Goal: Transaction & Acquisition: Purchase product/service

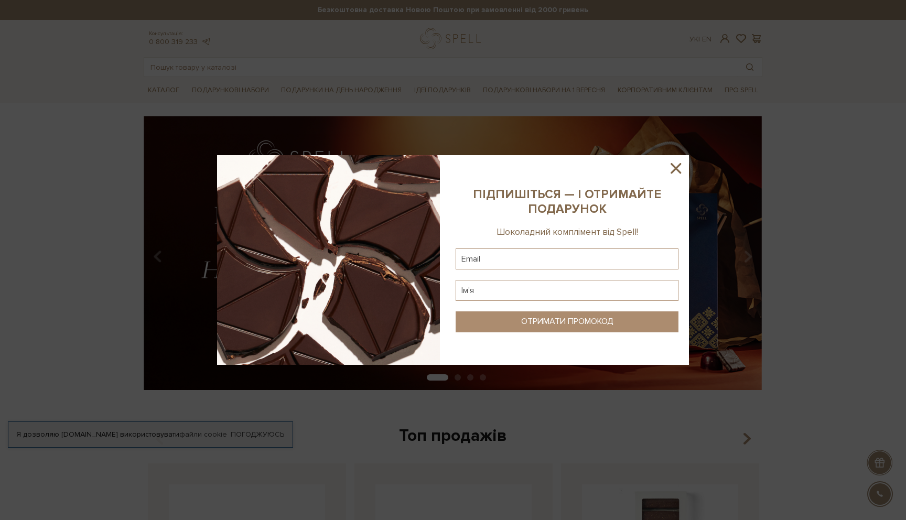
click at [676, 166] on icon at bounding box center [676, 168] width 18 height 18
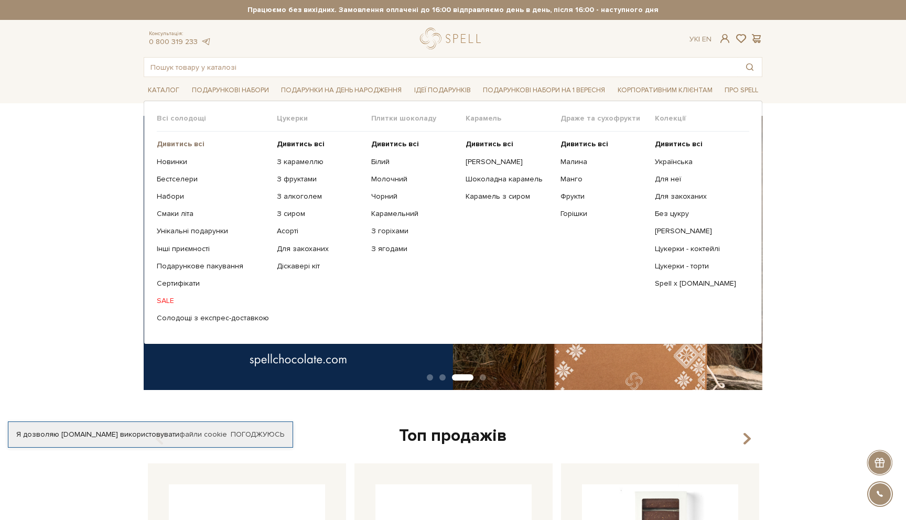
click at [180, 147] on b "Дивитись всі" at bounding box center [181, 143] width 48 height 9
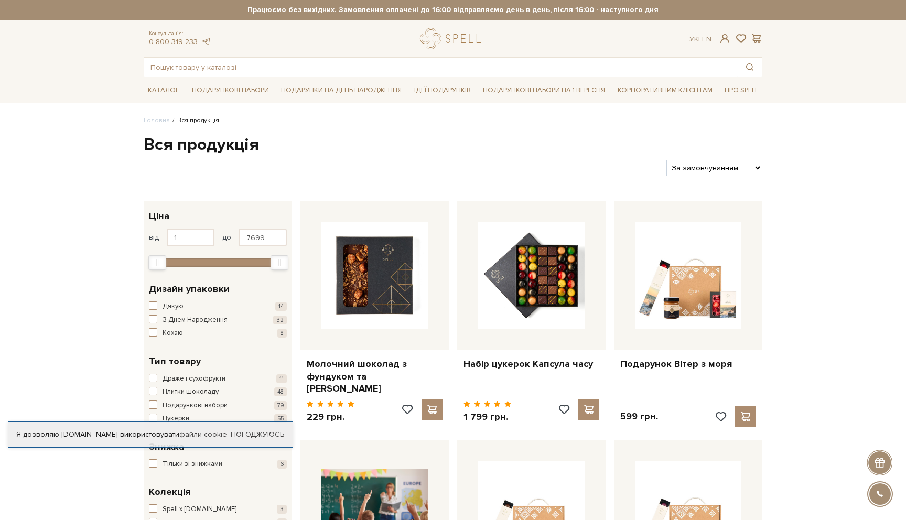
click at [727, 166] on select "За замовчуванням За Ціною (зростання) За Ціною (зменшення) Новинки За популярні…" at bounding box center [714, 168] width 96 height 16
select select "[URL][DOMAIN_NAME]"
click at [666, 160] on select "За замовчуванням За Ціною (зростання) За Ціною (зменшення) Новинки За популярні…" at bounding box center [714, 168] width 96 height 16
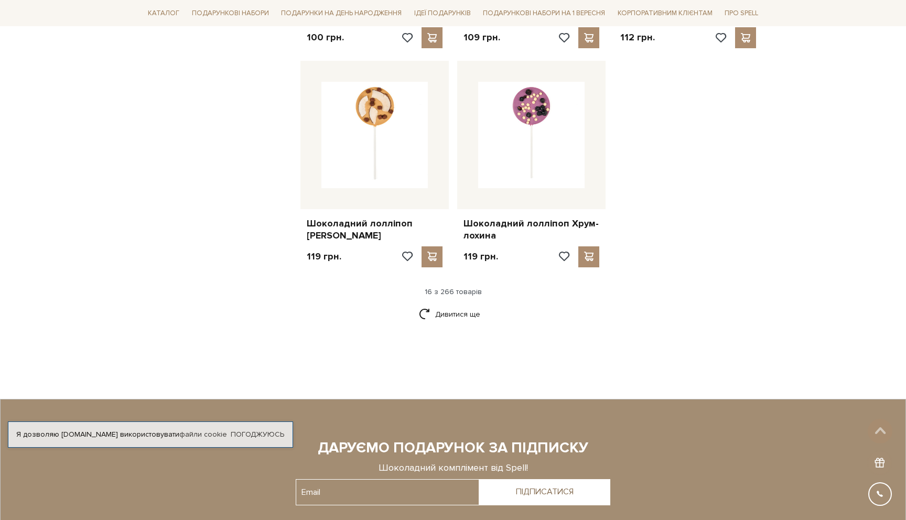
scroll to position [1223, 0]
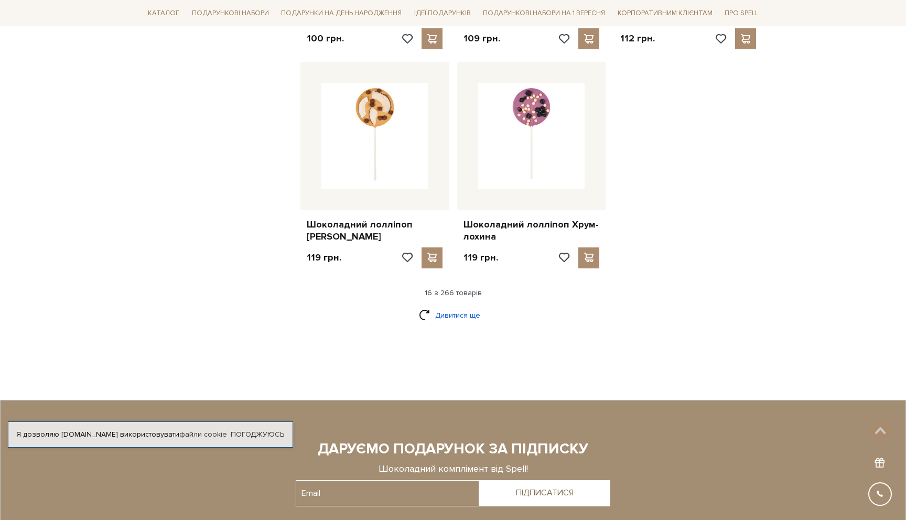
click at [467, 306] on link "Дивитися ще" at bounding box center [453, 315] width 68 height 18
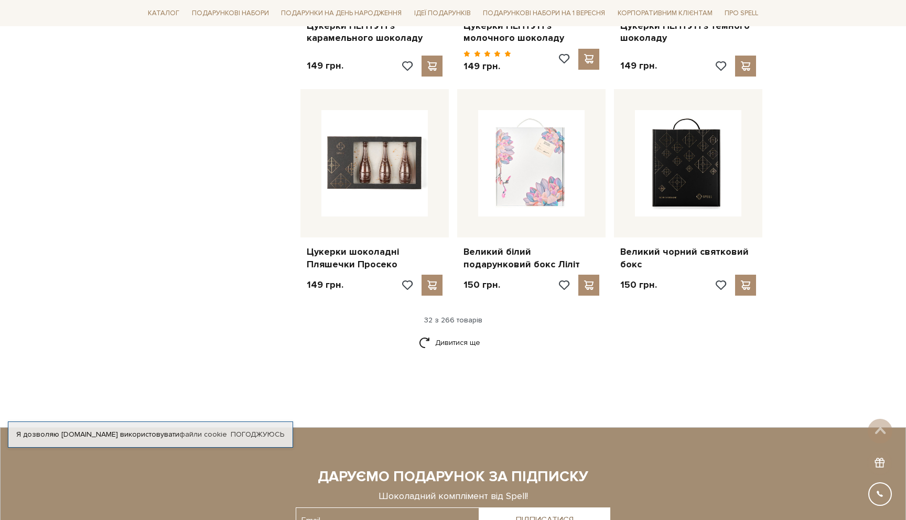
scroll to position [2312, 0]
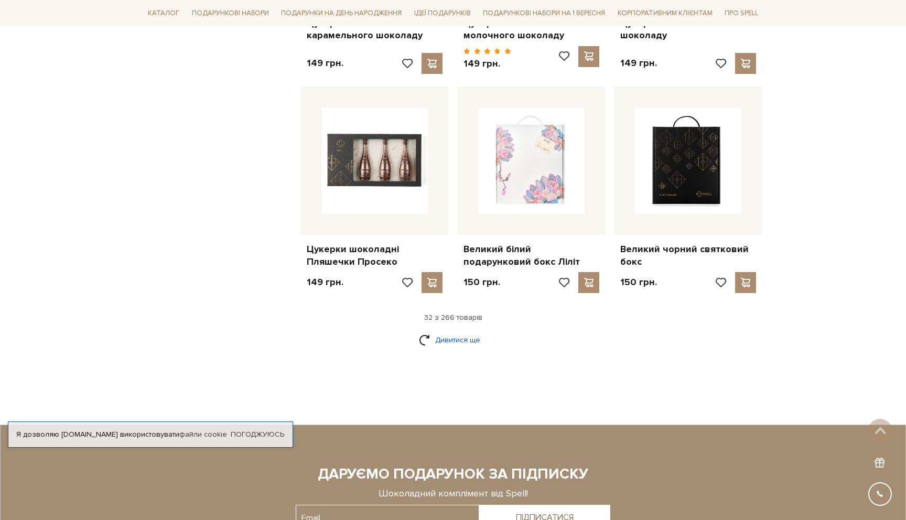
click at [463, 331] on link "Дивитися ще" at bounding box center [453, 340] width 68 height 18
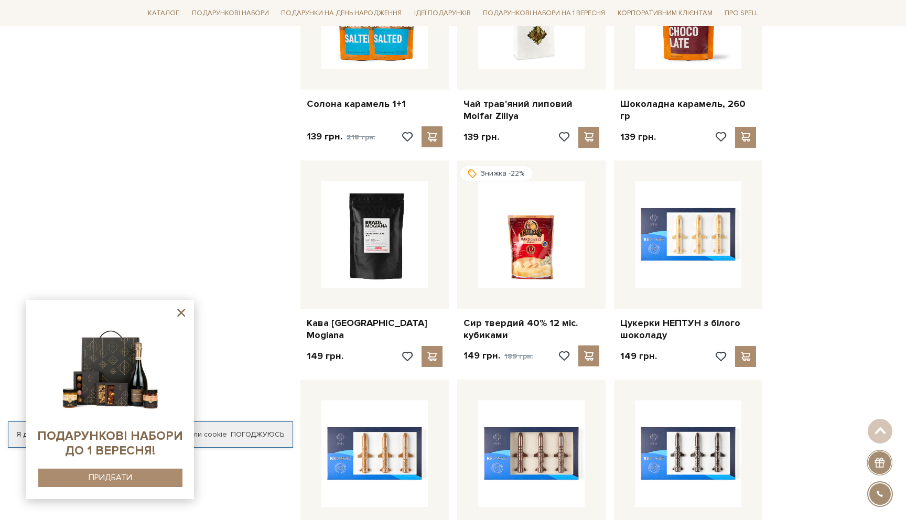
scroll to position [1765, 0]
